Goal: Task Accomplishment & Management: Manage account settings

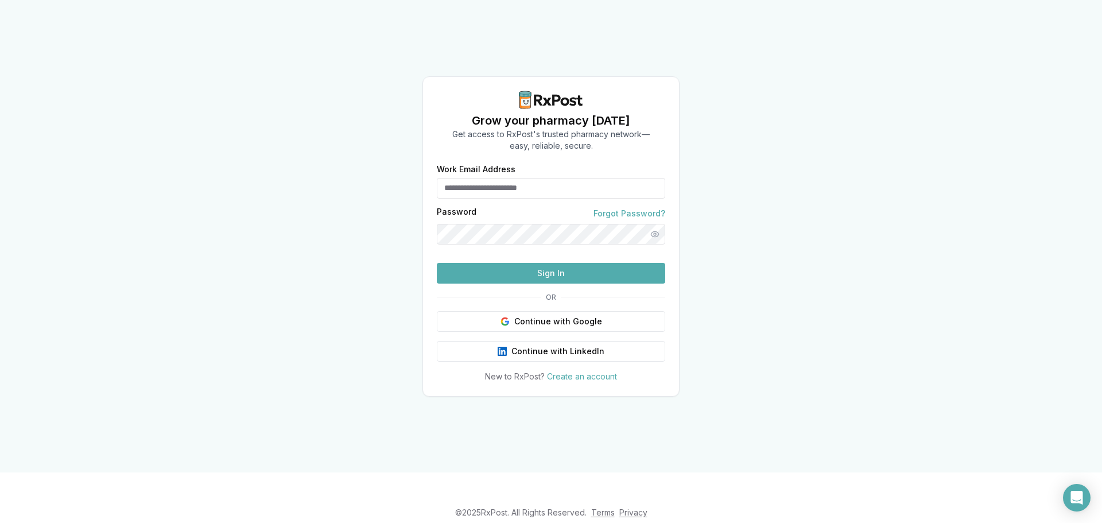
click at [504, 178] on input "Work Email Address" at bounding box center [551, 188] width 229 height 21
type input "**********"
click at [437, 263] on button "Sign In" at bounding box center [551, 273] width 229 height 21
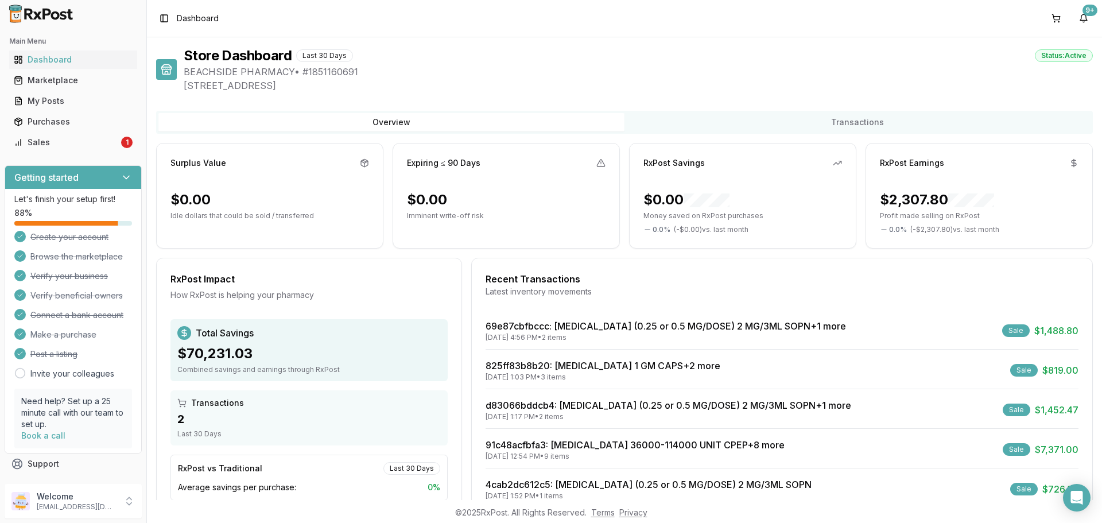
click at [1015, 332] on div "Sale" at bounding box center [1016, 330] width 28 height 13
click at [629, 325] on link "69e87cbfbccc : [MEDICAL_DATA] (0.25 or 0.5 MG/DOSE) 2 MG/3ML SOPN +1 more" at bounding box center [666, 325] width 361 height 11
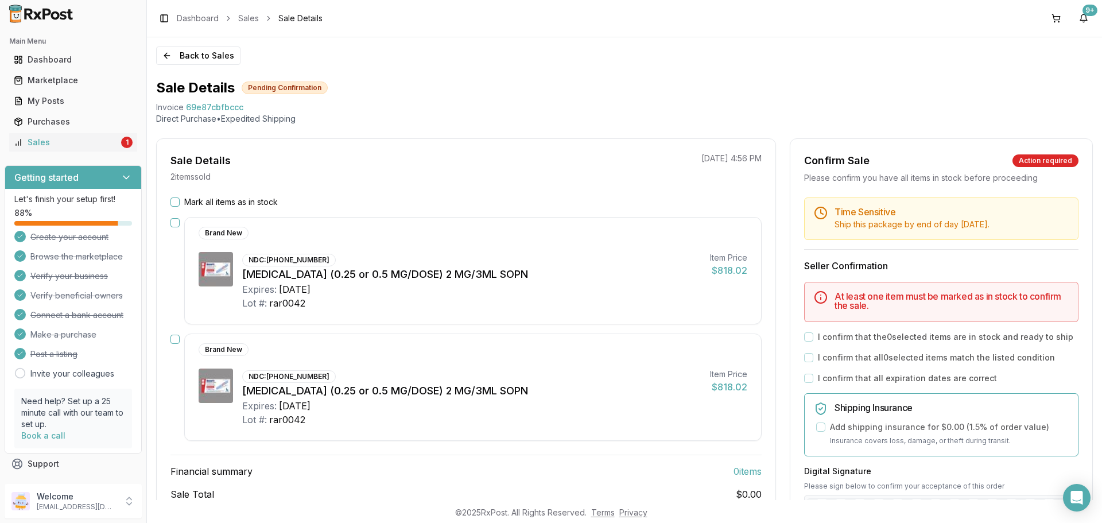
click at [171, 198] on button "Mark all items as in stock" at bounding box center [175, 202] width 9 height 9
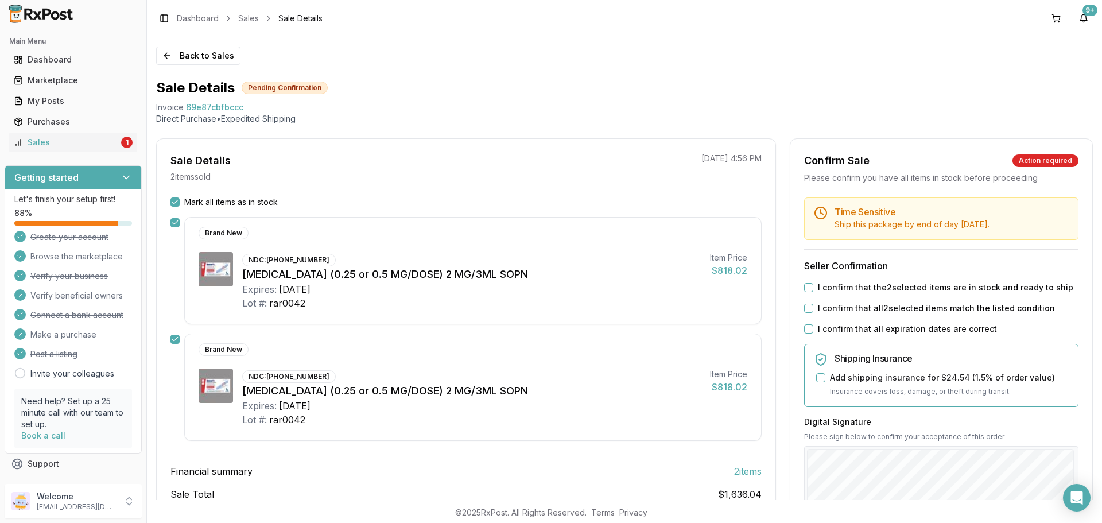
click at [808, 287] on button "I confirm that the 2 selected items are in stock and ready to ship" at bounding box center [808, 287] width 9 height 9
click at [804, 312] on button "I confirm that all 2 selected items match the listed condition" at bounding box center [808, 308] width 9 height 9
click at [804, 329] on button "I confirm that all expiration dates are correct" at bounding box center [808, 328] width 9 height 9
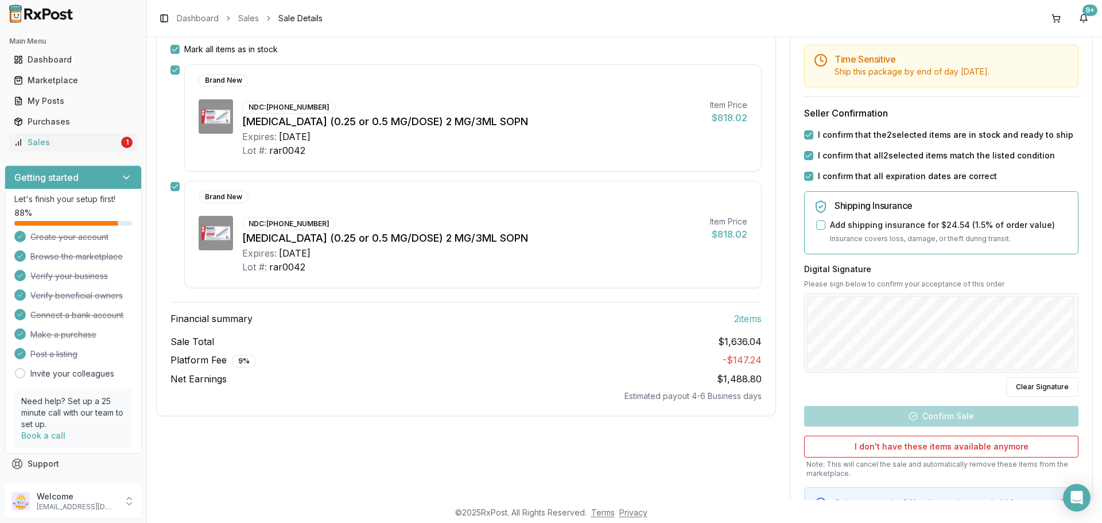
scroll to position [172, 0]
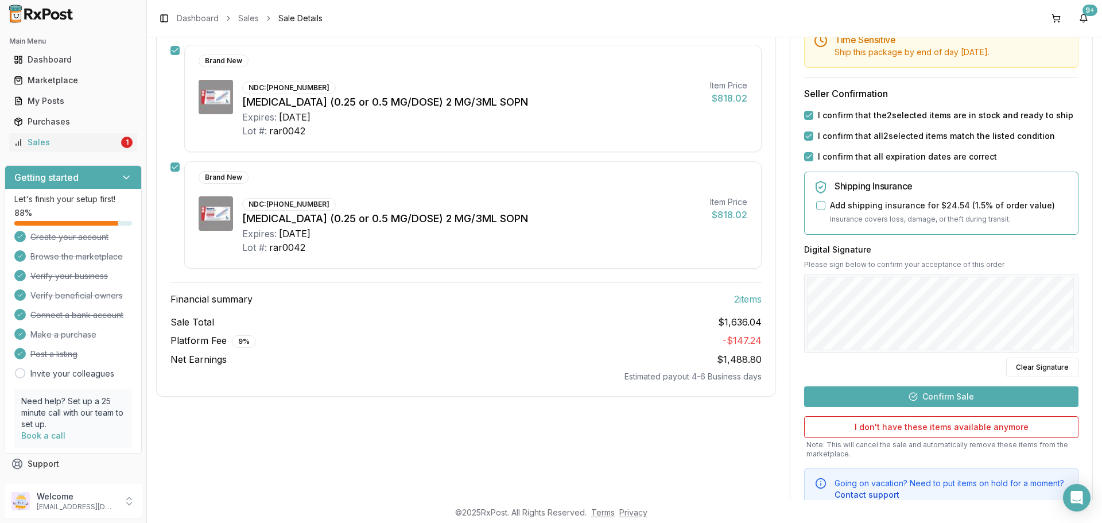
click at [927, 393] on button "Confirm Sale" at bounding box center [941, 396] width 274 height 21
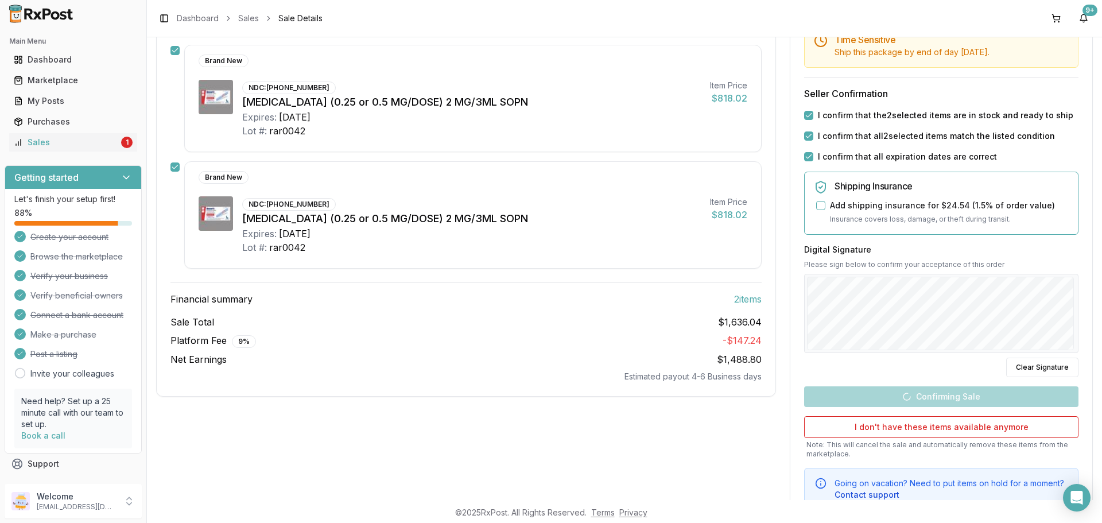
scroll to position [67, 0]
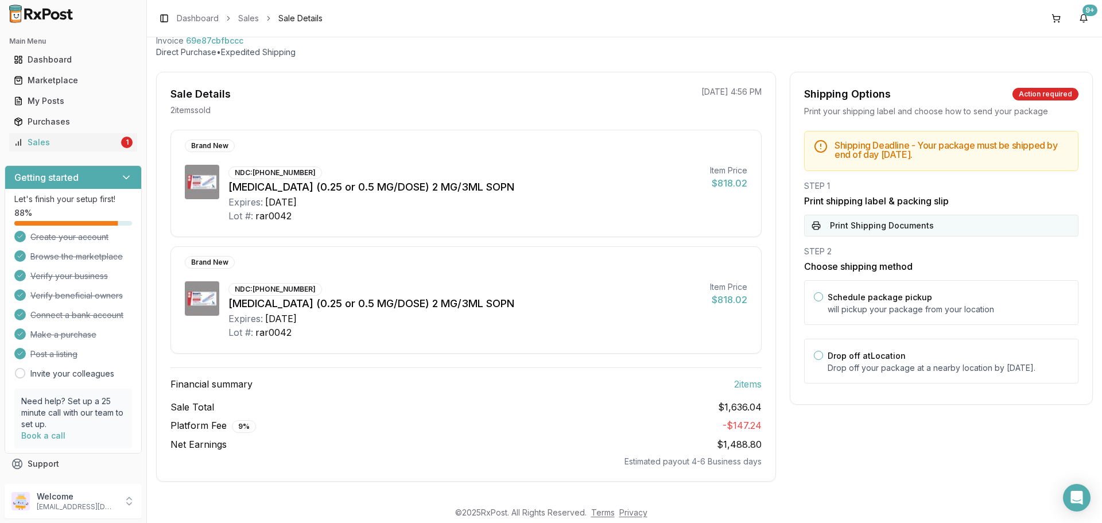
click at [838, 229] on button "Print Shipping Documents" at bounding box center [941, 226] width 274 height 22
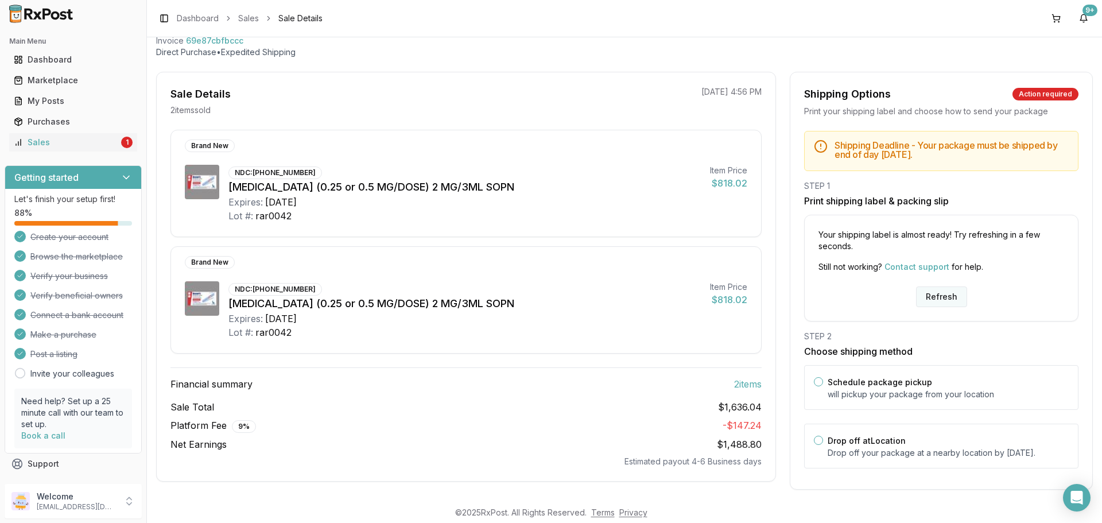
click at [949, 297] on button "Refresh" at bounding box center [941, 297] width 51 height 21
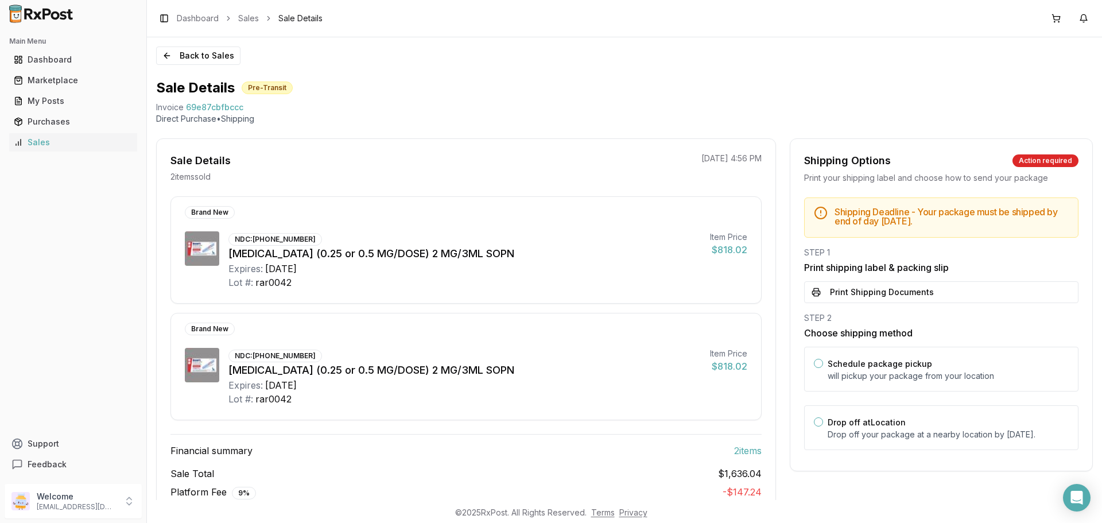
click at [888, 287] on button "Print Shipping Documents" at bounding box center [941, 292] width 274 height 22
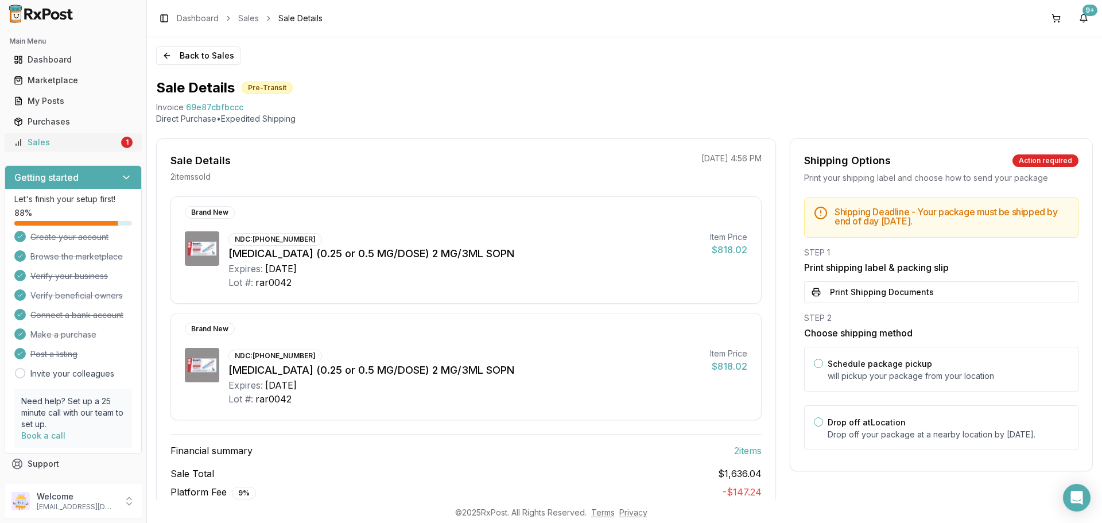
click at [33, 142] on div "Sales" at bounding box center [66, 142] width 105 height 11
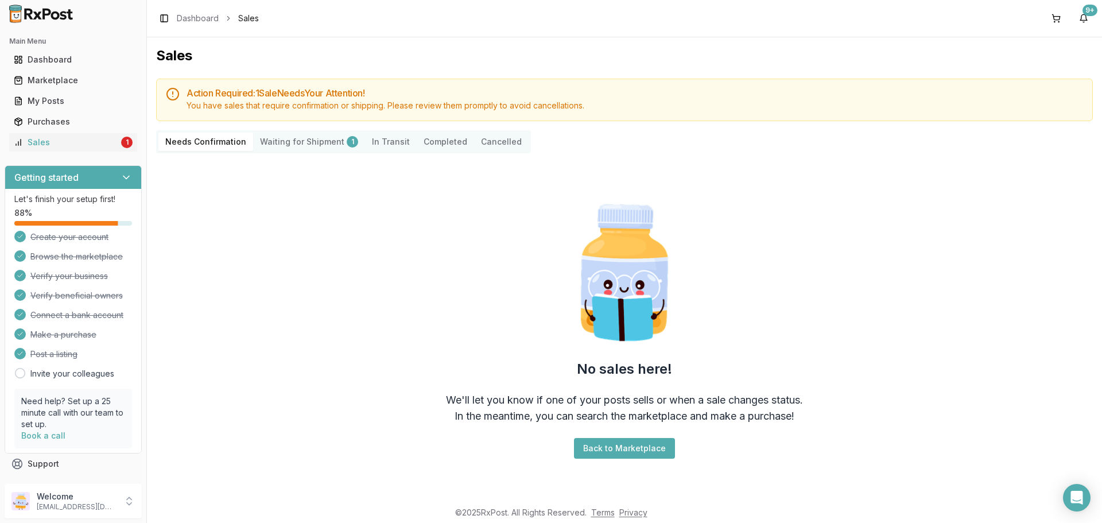
click at [297, 146] on Shipment "Waiting for Shipment 1" at bounding box center [309, 142] width 112 height 18
